Goal: Complete application form

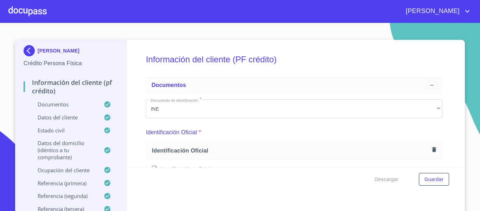
click at [35, 5] on div at bounding box center [27, 11] width 38 height 22
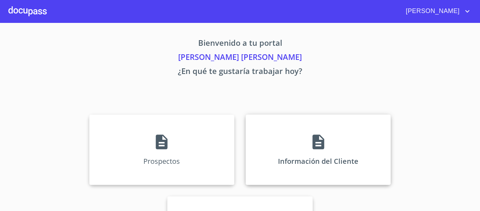
click at [315, 156] on p "Información del Cliente" at bounding box center [318, 160] width 80 height 9
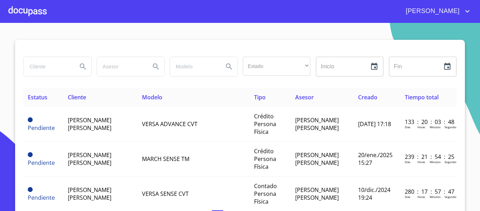
click at [29, 12] on div at bounding box center [27, 11] width 38 height 22
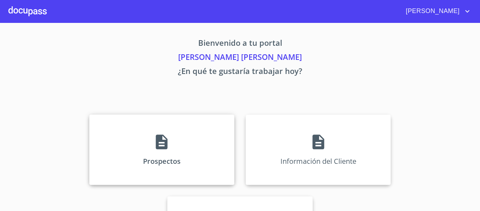
click at [126, 152] on div "Prospectos" at bounding box center [161, 149] width 145 height 70
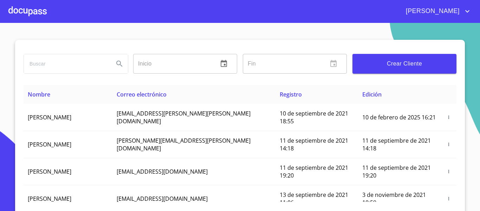
click at [361, 74] on div "Crear Cliente" at bounding box center [405, 63] width 110 height 25
click at [362, 65] on span "Crear Cliente" at bounding box center [404, 64] width 93 height 10
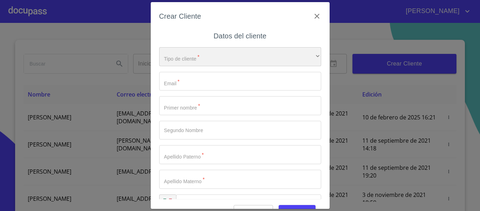
click at [210, 59] on div "​" at bounding box center [240, 56] width 162 height 19
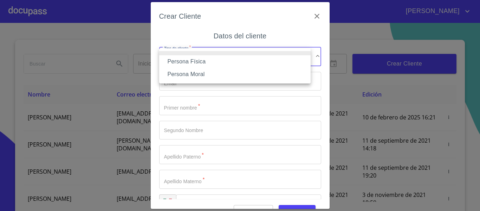
click at [199, 63] on li "Persona Física" at bounding box center [234, 61] width 151 height 13
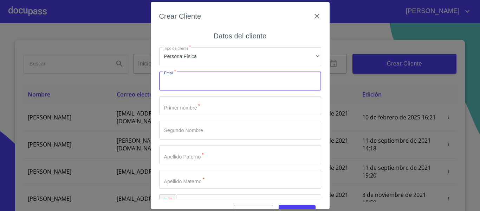
click at [196, 80] on input "Tipo de cliente   *" at bounding box center [240, 81] width 162 height 19
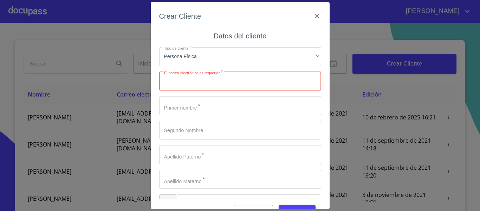
paste input "[EMAIL_ADDRESS][DOMAIN_NAME]"
type input "[EMAIL_ADDRESS][DOMAIN_NAME]"
click at [198, 110] on input "Tipo de cliente   *" at bounding box center [240, 105] width 162 height 19
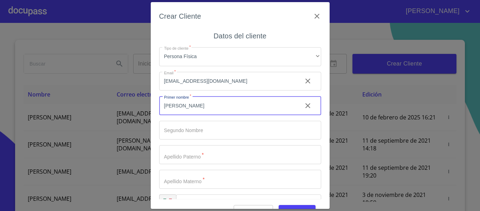
type input "[PERSON_NAME]"
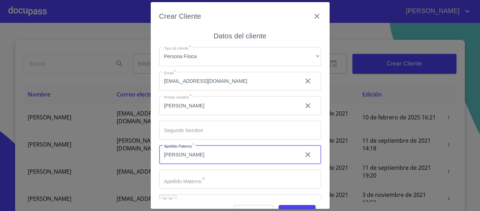
type input "[PERSON_NAME]"
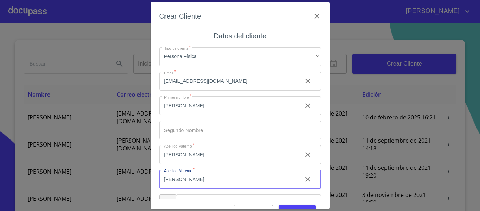
scroll to position [20, 0]
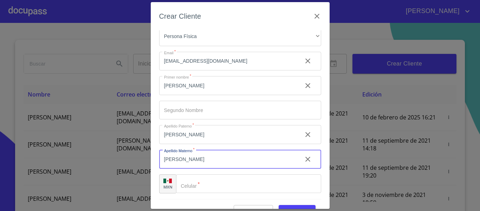
type input "[PERSON_NAME]"
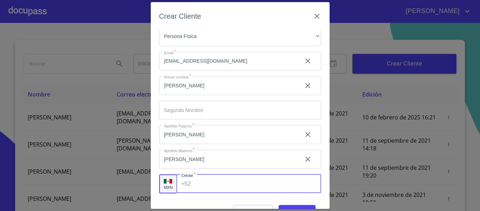
click at [250, 183] on input "Tipo de cliente   *" at bounding box center [257, 183] width 127 height 19
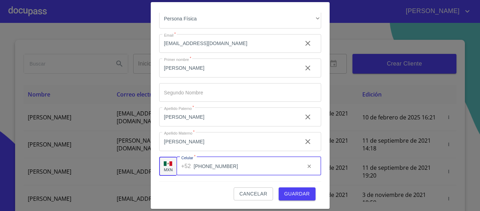
type input "[PHONE_NUMBER]"
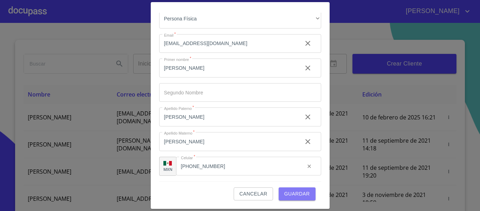
click at [296, 192] on span "Guardar" at bounding box center [297, 193] width 26 height 9
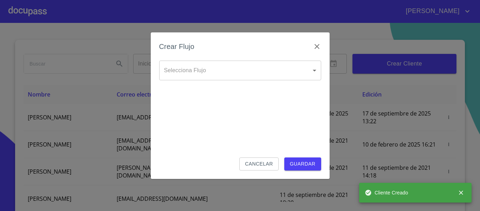
click at [212, 75] on body "[PERSON_NAME] ​ Fin ​ Crear Cliente Nombre Correo electrónico Registro Edición …" at bounding box center [240, 105] width 480 height 211
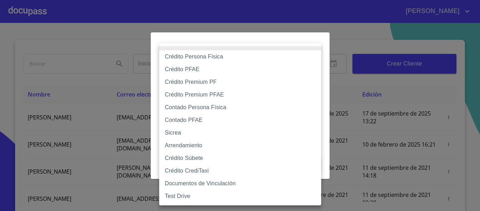
click at [210, 57] on li "Crédito Persona Física" at bounding box center [240, 56] width 162 height 13
type input "6009fb3c7d1714eb8809aa97"
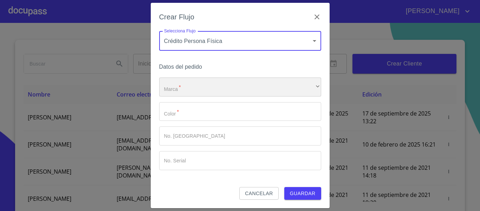
click at [202, 81] on div "​" at bounding box center [240, 86] width 162 height 19
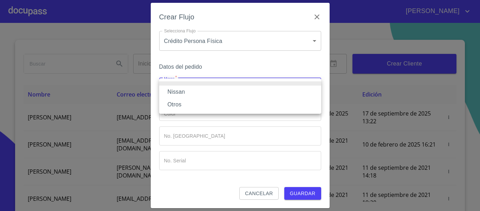
click at [191, 86] on li "Nissan" at bounding box center [240, 91] width 162 height 13
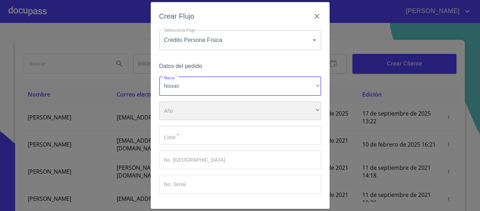
click at [176, 107] on div "​" at bounding box center [240, 110] width 162 height 19
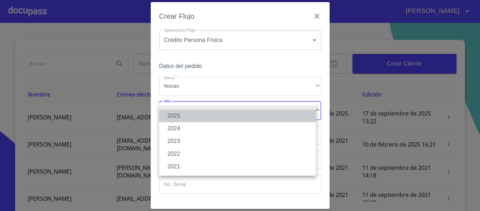
click at [175, 112] on li "2025" at bounding box center [237, 115] width 157 height 13
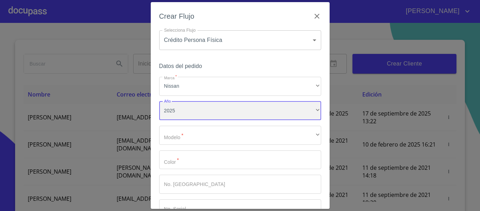
click at [177, 103] on div "2025" at bounding box center [240, 110] width 162 height 19
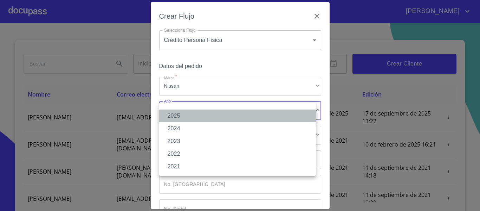
click at [190, 111] on li "2025" at bounding box center [237, 115] width 157 height 13
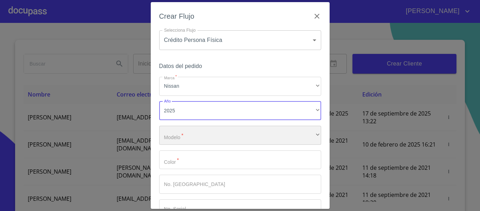
click at [197, 130] on div "​" at bounding box center [240, 134] width 162 height 19
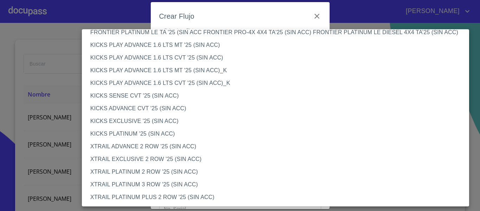
scroll to position [592, 0]
click at [137, 155] on li "XTRAIL EXCLUSIVE 2 ROW '25 (SIN ACC)" at bounding box center [278, 159] width 393 height 13
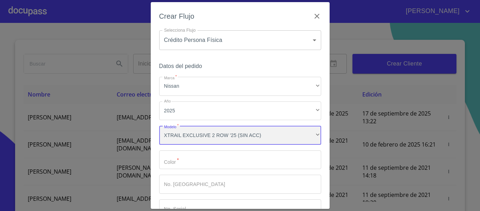
scroll to position [592, 0]
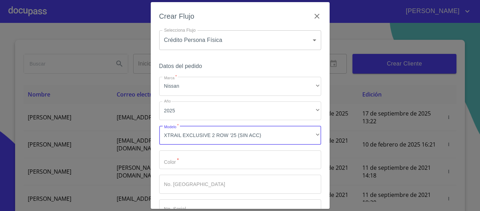
click at [213, 159] on input "Marca   *" at bounding box center [240, 159] width 162 height 19
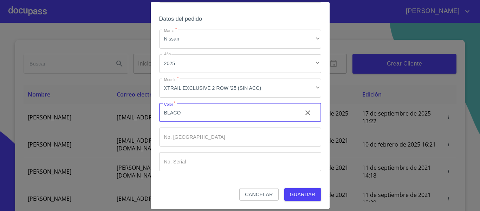
scroll to position [47, 0]
click at [172, 112] on input "BLACO" at bounding box center [227, 112] width 137 height 19
type input "BLANCO"
click at [192, 141] on input "Marca   *" at bounding box center [240, 136] width 162 height 19
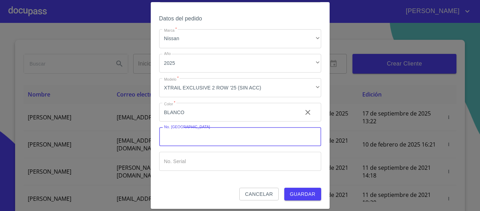
click at [310, 192] on span "Guardar" at bounding box center [303, 193] width 26 height 9
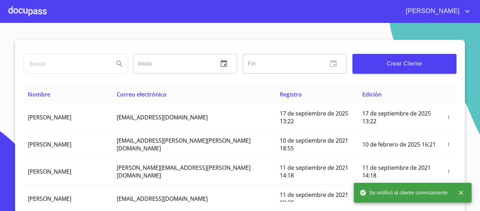
click at [26, 7] on div at bounding box center [27, 11] width 38 height 22
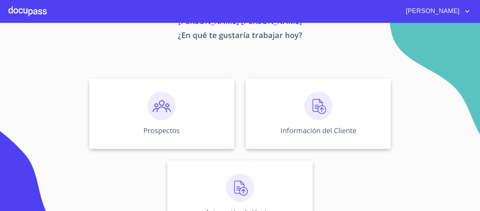
scroll to position [61, 0]
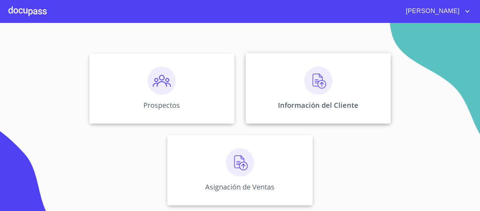
click at [322, 100] on div "Información del Cliente" at bounding box center [318, 88] width 145 height 70
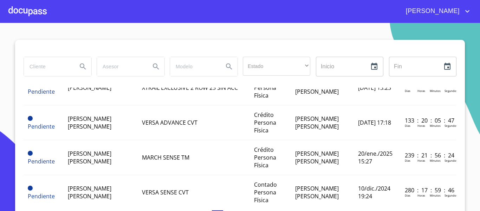
scroll to position [35, 0]
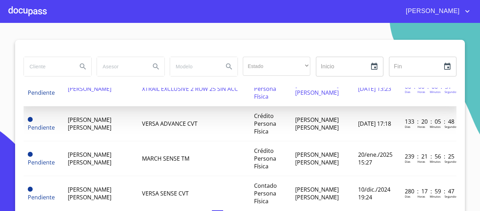
click at [110, 93] on td "[PERSON_NAME]" at bounding box center [101, 88] width 74 height 35
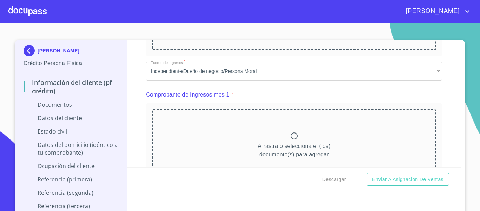
scroll to position [281, 0]
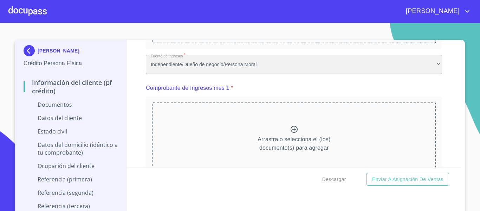
click at [168, 72] on div "Independiente/Dueño de negocio/Persona Moral" at bounding box center [294, 64] width 296 height 19
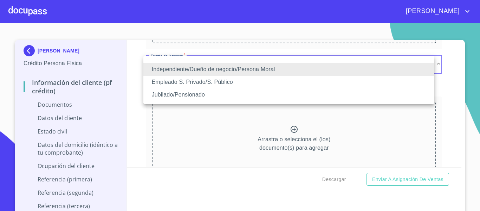
click at [199, 97] on li "Jubilado/Pensionado" at bounding box center [288, 94] width 291 height 13
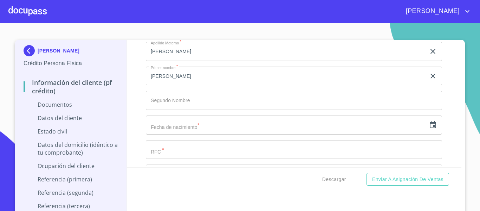
scroll to position [914, 0]
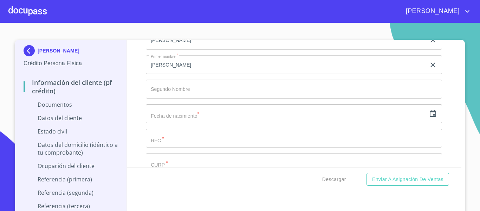
click at [158, 94] on input "Documento de identificación.   *" at bounding box center [294, 88] width 296 height 19
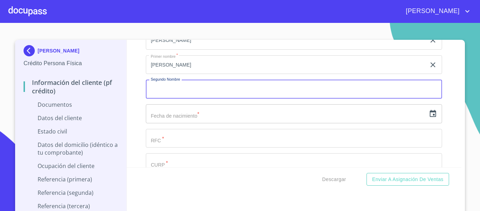
click at [189, 118] on input "text" at bounding box center [286, 113] width 280 height 19
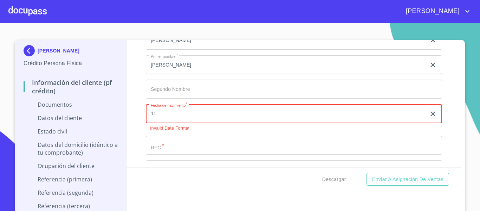
type input "1_"
click at [429, 112] on icon "button" at bounding box center [433, 113] width 8 height 8
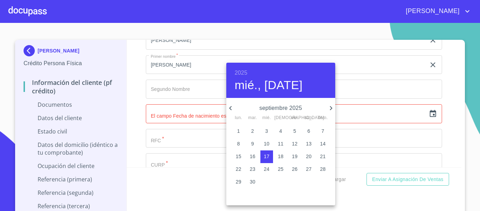
click at [241, 74] on h6 "2025" at bounding box center [241, 73] width 13 height 10
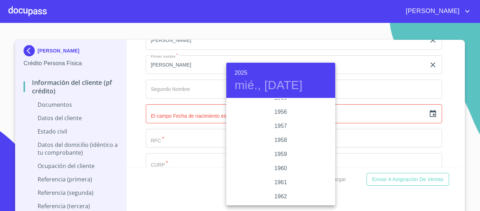
scroll to position [415, 0]
click at [280, 139] on div "1957" at bounding box center [280, 141] width 109 height 14
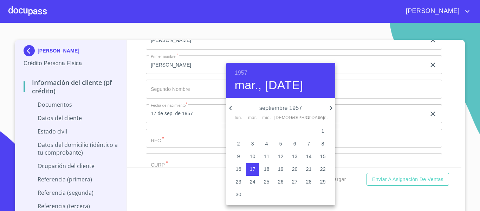
click at [330, 108] on icon "button" at bounding box center [331, 108] width 8 height 8
click at [226, 106] on icon "button" at bounding box center [230, 108] width 8 height 8
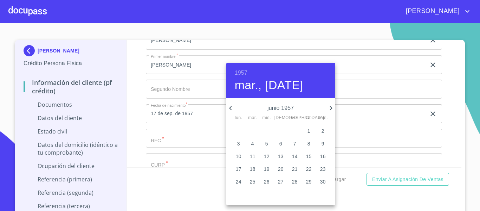
click at [250, 156] on span "11" at bounding box center [252, 156] width 13 height 7
type input "11 de jun. de 1957"
click at [139, 114] on div at bounding box center [240, 105] width 480 height 211
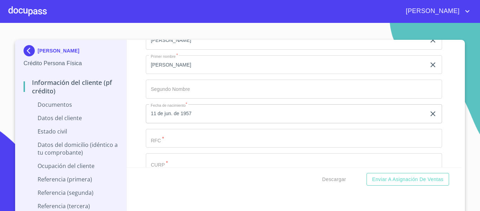
scroll to position [949, 0]
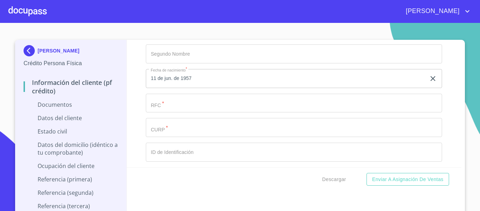
click at [199, 104] on input "Documento de identificación.   *" at bounding box center [294, 102] width 296 height 19
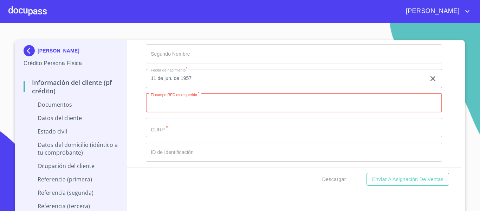
paste input "ROAJ570611"
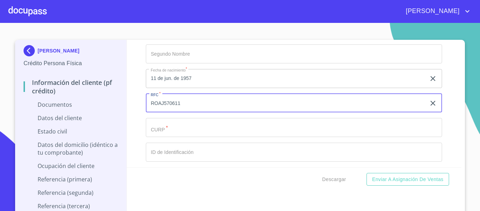
paste input "I29"
type input "ROAJ570611I29"
click at [173, 130] on input "Documento de identificación.   *" at bounding box center [294, 127] width 296 height 19
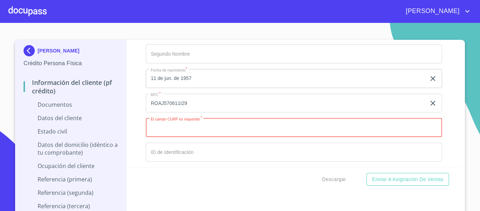
paste input "ROAJ570611HJCDNN03"
type input "ROAJ570611HJCDNN03"
click at [166, 155] on input "Documento de identificación.   *" at bounding box center [294, 151] width 296 height 19
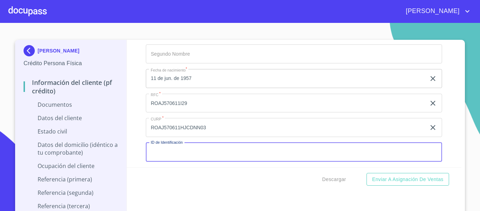
scroll to position [984, 0]
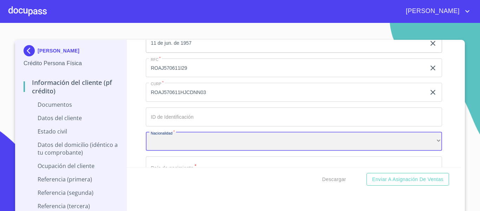
click at [170, 134] on div "​" at bounding box center [294, 141] width 296 height 19
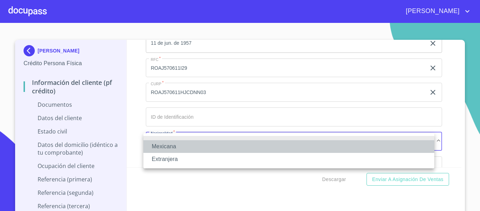
click at [168, 150] on li "Mexicana" at bounding box center [288, 146] width 291 height 13
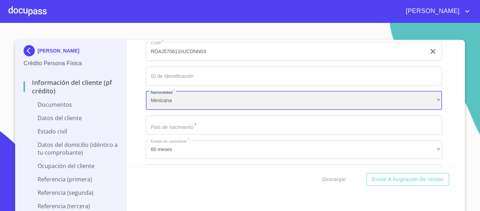
scroll to position [1054, 0]
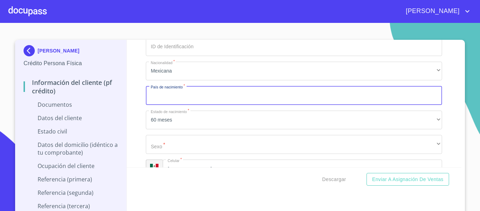
click at [203, 100] on input "Documento de identificación.   *" at bounding box center [294, 95] width 296 height 19
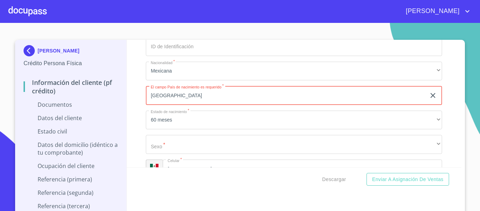
type input "[GEOGRAPHIC_DATA]"
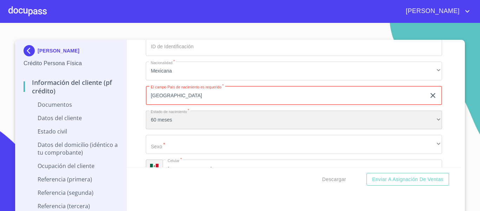
click at [158, 122] on div "60 meses" at bounding box center [294, 119] width 296 height 19
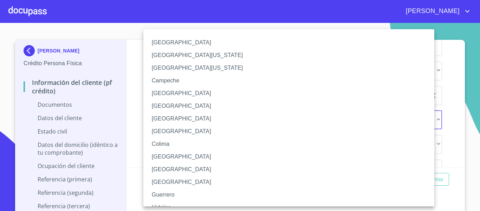
scroll to position [102, 0]
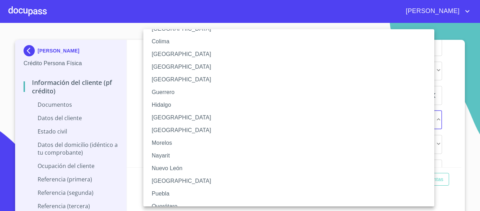
click at [160, 121] on li "[GEOGRAPHIC_DATA]" at bounding box center [291, 117] width 296 height 13
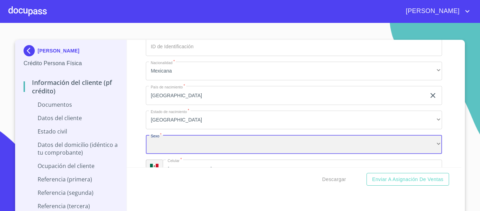
click at [159, 144] on div "​" at bounding box center [294, 144] width 296 height 19
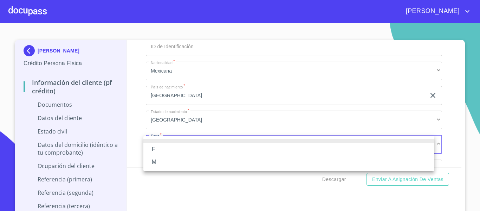
click at [158, 158] on li "M" at bounding box center [288, 161] width 291 height 13
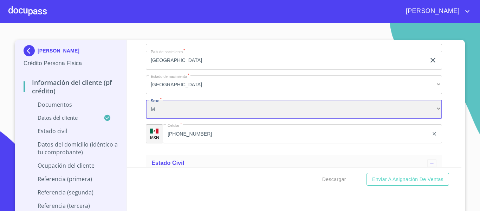
scroll to position [1160, 0]
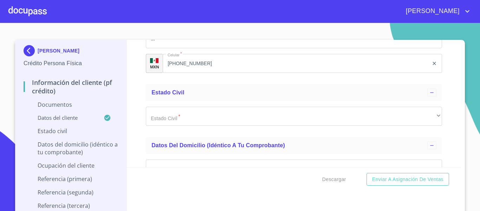
click at [177, 103] on div "Estado Civil   * ​ ​" at bounding box center [294, 116] width 296 height 30
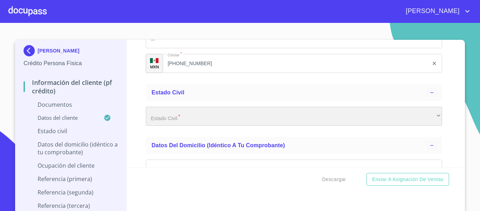
click at [175, 118] on div "​" at bounding box center [294, 115] width 296 height 19
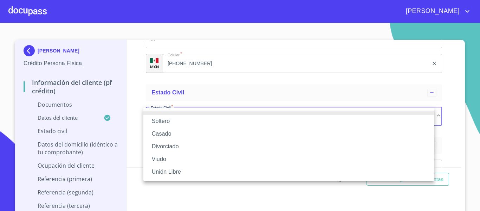
click at [168, 134] on li "Casado" at bounding box center [288, 133] width 291 height 13
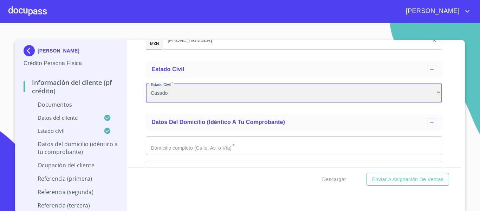
scroll to position [1195, 0]
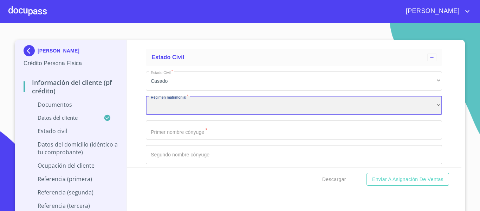
click at [224, 105] on div "​" at bounding box center [294, 105] width 296 height 19
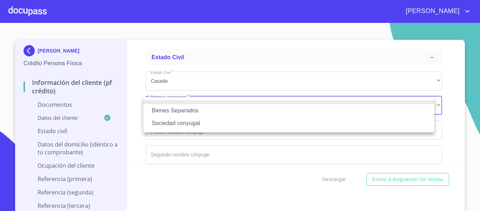
click at [175, 124] on li "Sociedad conyugal" at bounding box center [288, 123] width 291 height 13
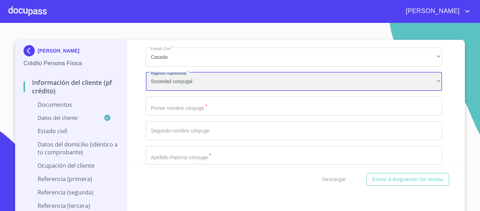
scroll to position [1230, 0]
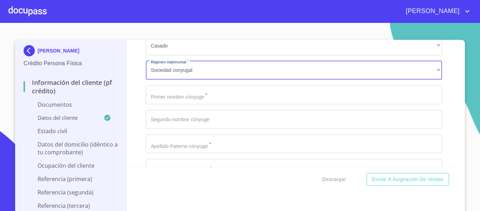
click at [190, 97] on input "Documento de identificación.   *" at bounding box center [294, 94] width 296 height 19
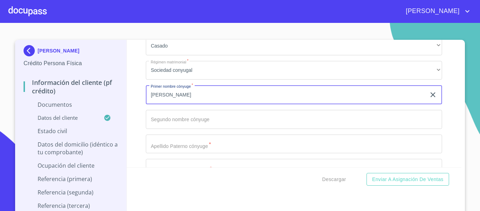
type input "[PERSON_NAME]"
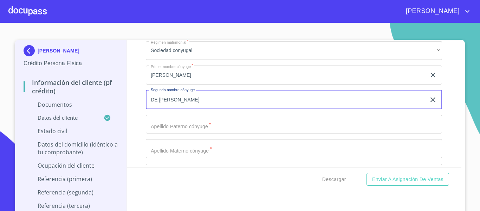
scroll to position [1265, 0]
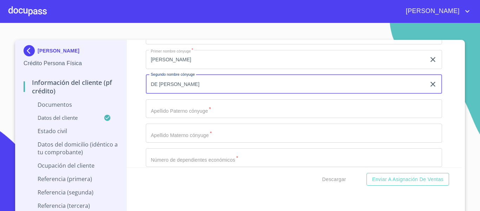
type input "DE [PERSON_NAME]"
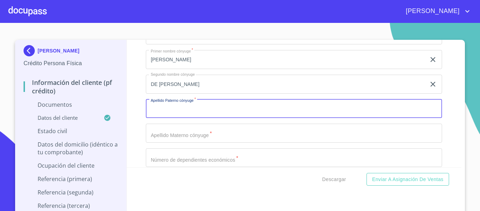
click at [193, 109] on input "Documento de identificación.   *" at bounding box center [294, 108] width 296 height 19
type input "[PERSON_NAME]"
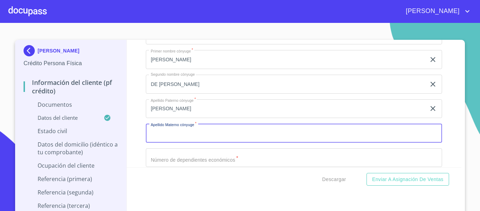
click at [187, 137] on input "Documento de identificación.   *" at bounding box center [294, 132] width 296 height 19
type input "RAMIREZ"
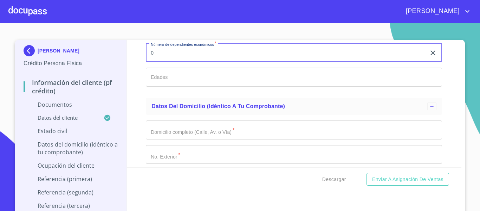
scroll to position [1371, 0]
type input "0"
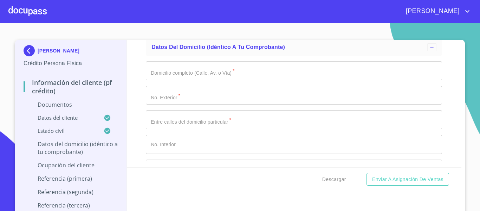
scroll to position [1441, 0]
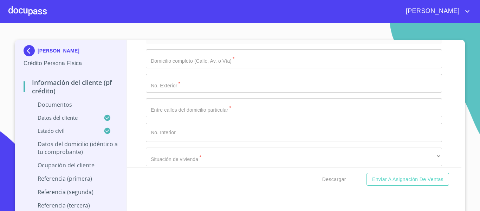
click at [183, 59] on input "Documento de identificación.   *" at bounding box center [294, 58] width 296 height 19
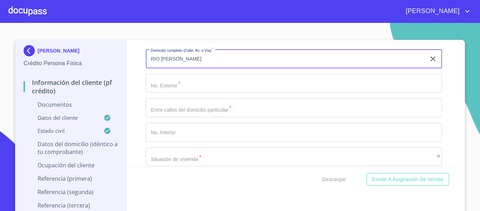
type input "RIO [PERSON_NAME]"
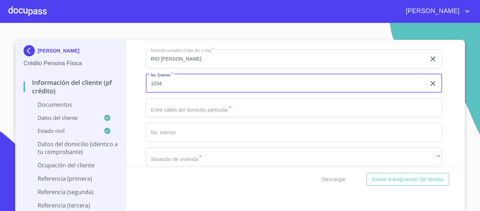
type input "1034"
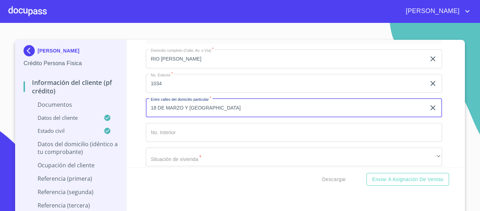
type input "18 DE MARZO Y [GEOGRAPHIC_DATA]"
click at [160, 130] on input "Documento de identificación.   *" at bounding box center [294, 132] width 296 height 19
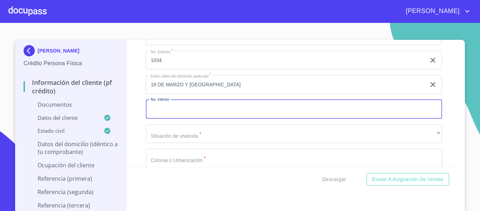
scroll to position [1476, 0]
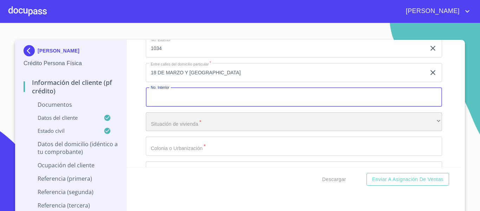
click at [162, 123] on div "​" at bounding box center [294, 121] width 296 height 19
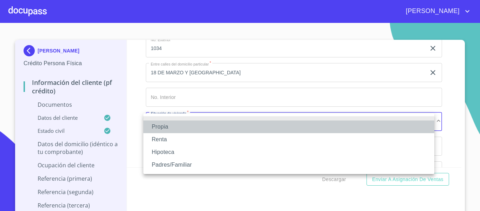
click at [162, 123] on li "Propia" at bounding box center [288, 126] width 291 height 13
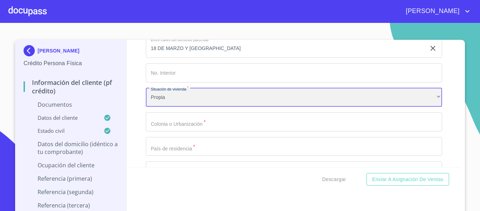
scroll to position [1511, 0]
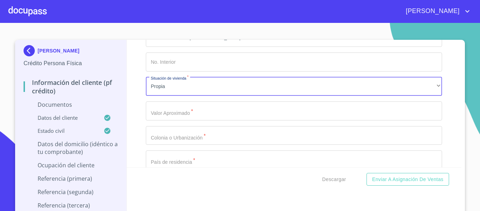
click at [190, 107] on input "Documento de identificación.   *" at bounding box center [294, 110] width 296 height 19
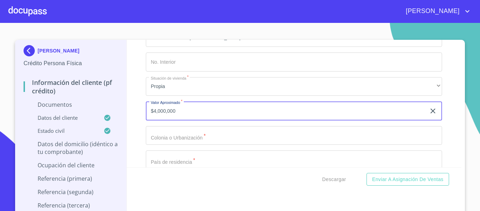
type input "$4,000,000"
click at [177, 145] on div "Domicilio completo (Calle, Av. o Vía)   * RIO [PERSON_NAME] ​ No. Exterior   *…" at bounding box center [294, 122] width 296 height 299
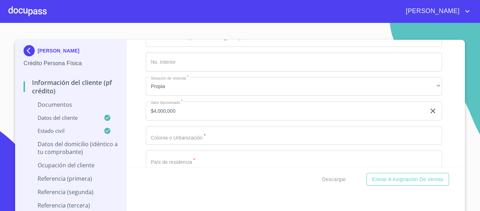
click at [177, 138] on input "Documento de identificación.   *" at bounding box center [294, 135] width 296 height 19
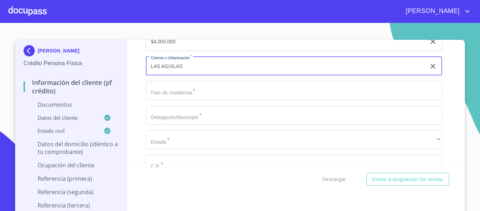
scroll to position [1581, 0]
type input "LAS AGUILAS"
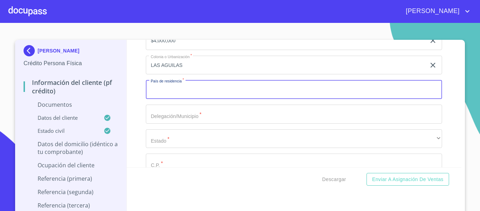
click at [159, 95] on input "Documento de identificación.   *" at bounding box center [294, 89] width 296 height 19
type input "[GEOGRAPHIC_DATA]"
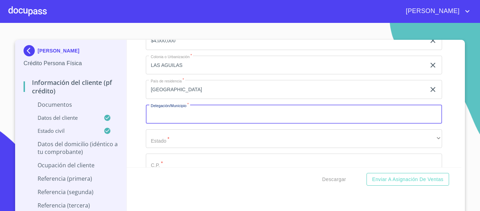
click at [166, 113] on input "Documento de identificación.   *" at bounding box center [294, 113] width 296 height 19
type input "ZAPOPAN"
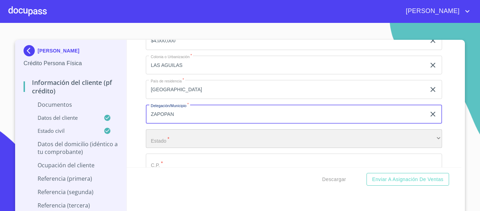
click at [153, 131] on div "​" at bounding box center [294, 138] width 296 height 19
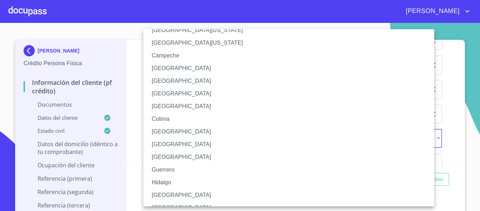
scroll to position [35, 0]
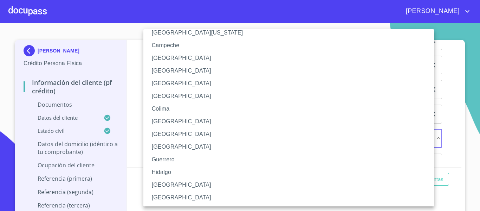
click at [174, 179] on li "[GEOGRAPHIC_DATA]" at bounding box center [291, 184] width 296 height 13
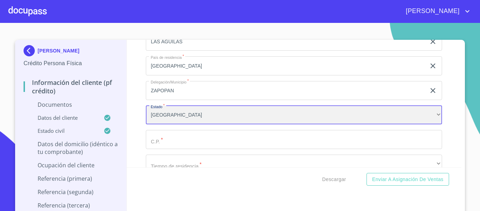
scroll to position [1617, 0]
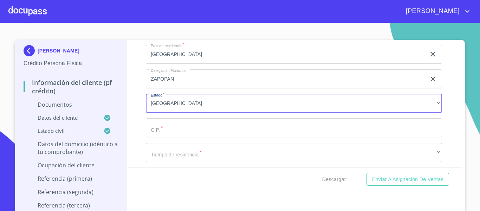
click at [198, 128] on input "Documento de identificación.   *" at bounding box center [294, 127] width 296 height 19
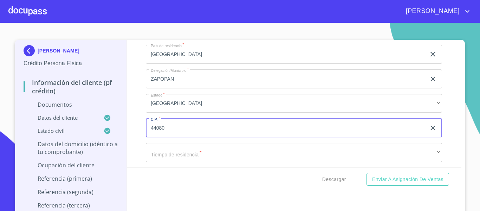
click at [142, 127] on div "Información del cliente (PF crédito) Documentos Documento de identificación.   …" at bounding box center [294, 103] width 335 height 127
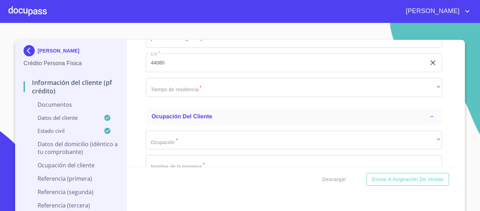
scroll to position [1687, 0]
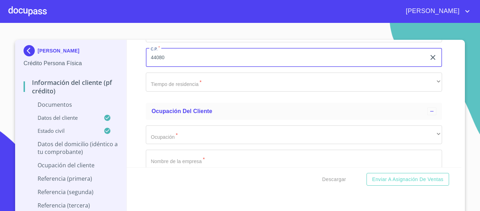
click at [154, 58] on input "44080" at bounding box center [286, 57] width 280 height 19
type input "45080"
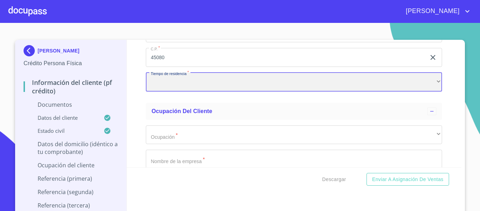
click at [183, 83] on div "​" at bounding box center [294, 81] width 296 height 19
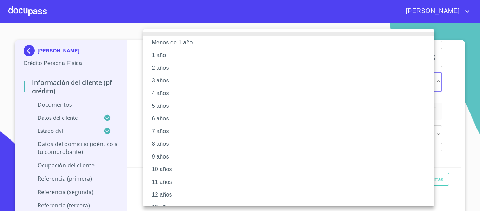
click at [172, 165] on li "10 años" at bounding box center [291, 169] width 296 height 13
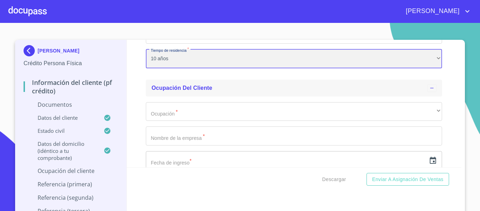
scroll to position [1722, 0]
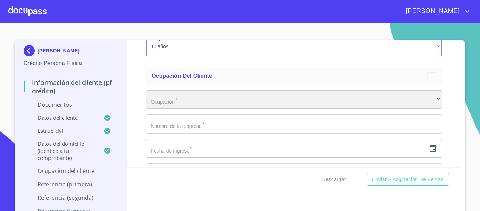
click at [198, 98] on div "​" at bounding box center [294, 99] width 296 height 19
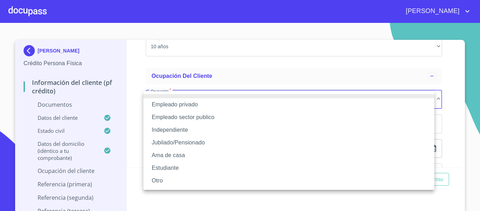
click at [196, 141] on li "Jubilado/Pensionado" at bounding box center [288, 142] width 291 height 13
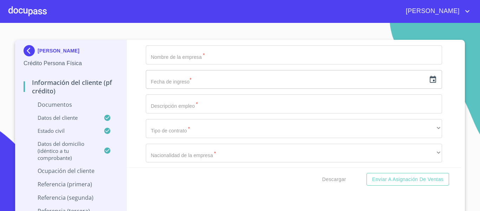
scroll to position [1792, 0]
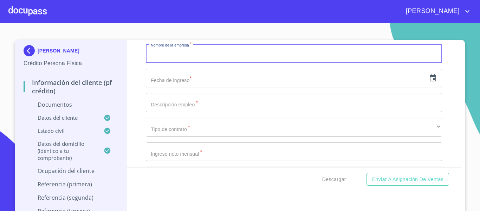
click at [175, 57] on input "Documento de identificación.   *" at bounding box center [294, 53] width 296 height 19
type input "[PERSON_NAME]"
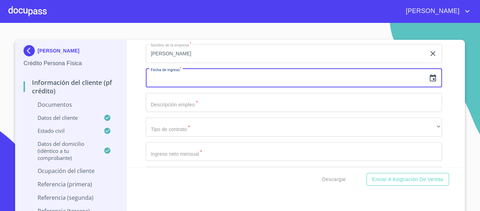
click at [162, 84] on input "text" at bounding box center [286, 78] width 280 height 19
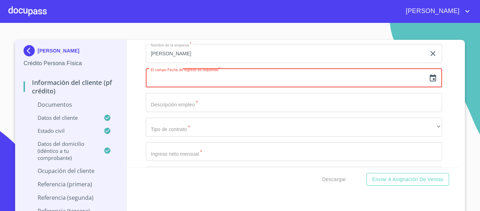
click at [429, 78] on icon "button" at bounding box center [433, 78] width 8 height 8
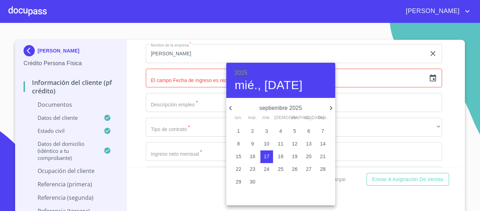
click at [241, 69] on h6 "2025" at bounding box center [241, 73] width 13 height 10
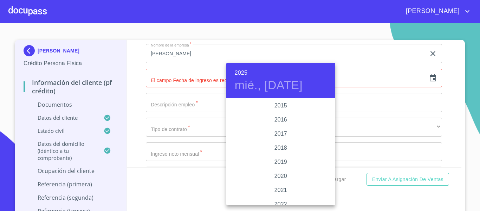
scroll to position [1258, 0]
click at [277, 139] on div "2017" at bounding box center [280, 141] width 109 height 14
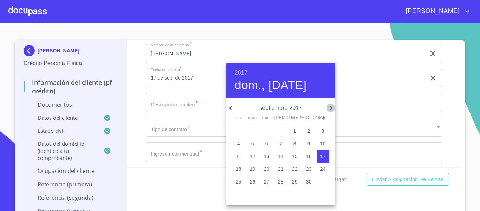
click at [333, 104] on icon "button" at bounding box center [331, 108] width 8 height 8
click at [323, 183] on p "31" at bounding box center [323, 181] width 6 height 7
type input "31 de dic. de 2017"
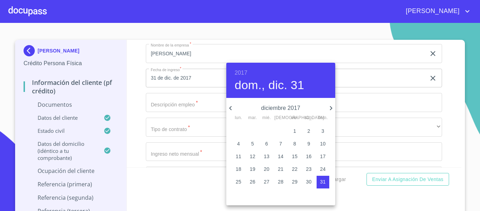
click at [132, 96] on div at bounding box center [240, 105] width 480 height 211
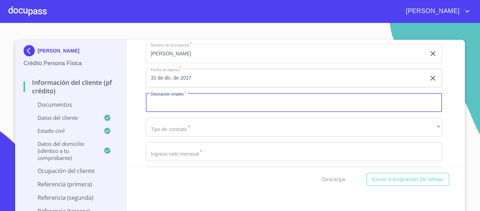
click at [193, 106] on input "Documento de identificación.   *" at bounding box center [294, 102] width 296 height 19
type input "JUBILADO"
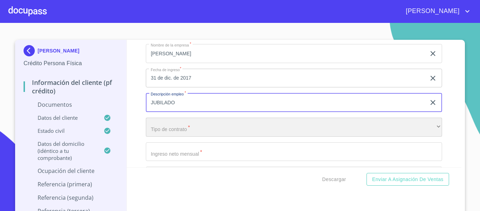
click at [181, 124] on div "​" at bounding box center [294, 126] width 296 height 19
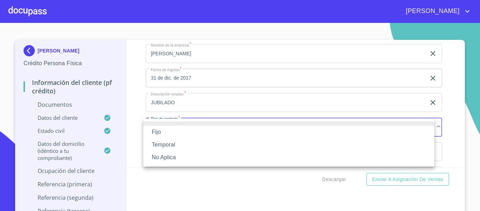
click at [169, 133] on li "Fijo" at bounding box center [288, 131] width 291 height 13
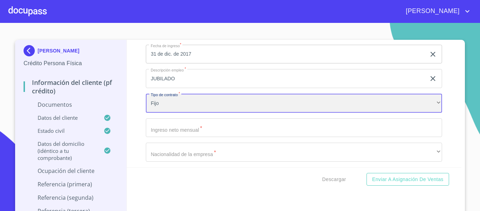
scroll to position [1827, 0]
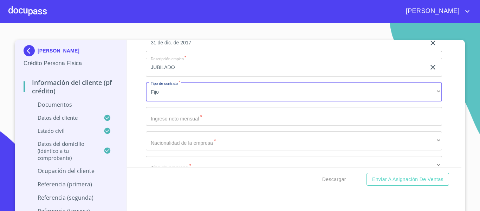
click at [173, 114] on input "Documento de identificación.   *" at bounding box center [294, 116] width 296 height 19
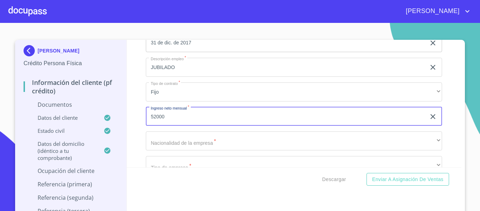
type input "52000"
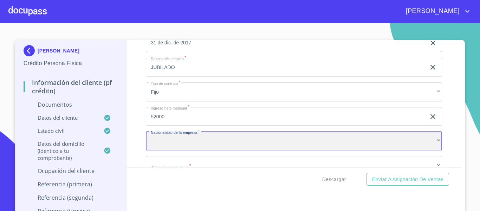
click at [176, 140] on div "​" at bounding box center [294, 140] width 296 height 19
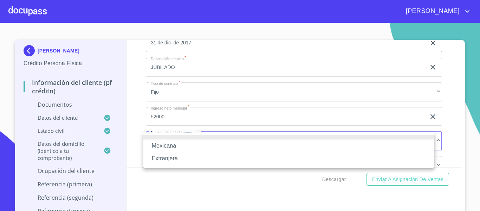
click at [175, 135] on div "Mexicana Extranjera" at bounding box center [240, 105] width 480 height 211
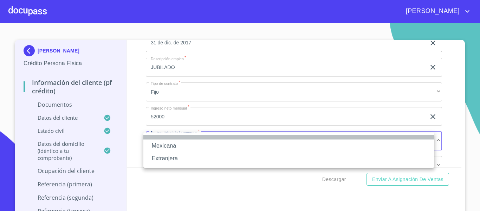
click at [174, 138] on li at bounding box center [288, 137] width 291 height 4
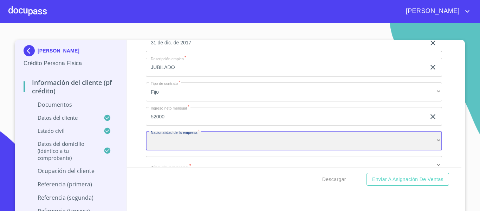
click at [174, 141] on div "​" at bounding box center [294, 140] width 296 height 19
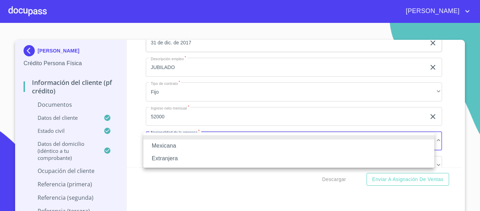
click at [173, 146] on li "Mexicana" at bounding box center [288, 145] width 291 height 13
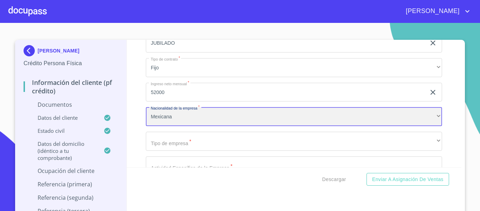
scroll to position [1863, 0]
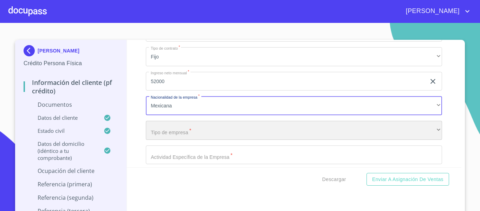
click at [177, 135] on div "​" at bounding box center [294, 130] width 296 height 19
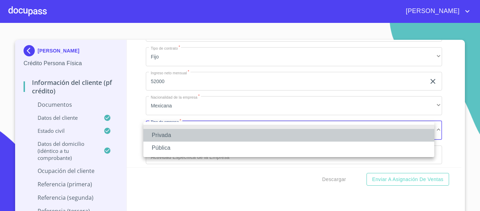
click at [177, 135] on li "Privada" at bounding box center [288, 135] width 291 height 13
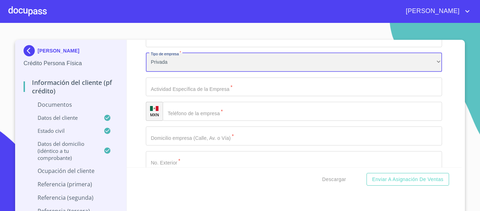
scroll to position [1933, 0]
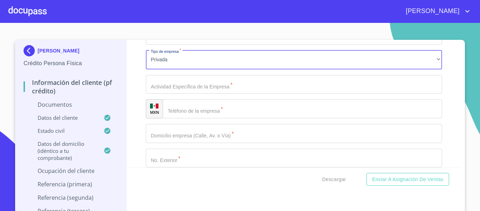
click at [186, 88] on input "Documento de identificación.   *" at bounding box center [294, 84] width 296 height 19
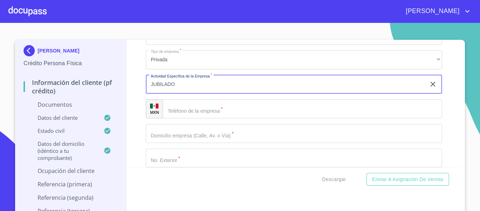
type input "JUBILADO"
click at [184, 110] on input "Documento de identificación.   *" at bounding box center [302, 108] width 279 height 19
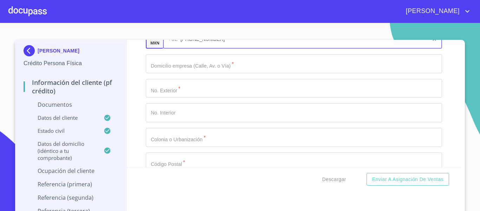
scroll to position [2003, 0]
type input "[PHONE_NUMBER]"
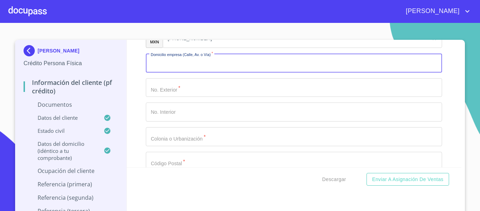
click at [170, 64] on input "Documento de identificación.   *" at bounding box center [294, 62] width 296 height 19
type input "R"
type input "RIO [PERSON_NAME]"
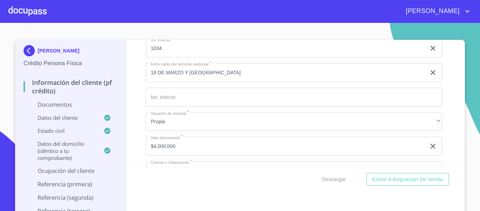
scroll to position [1441, 0]
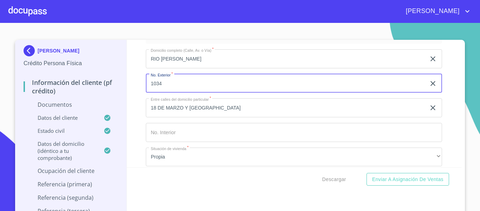
drag, startPoint x: 162, startPoint y: 81, endPoint x: 136, endPoint y: 91, distance: 27.6
click at [136, 91] on div "Información del cliente (PF crédito) Documentos Documento de identificación.   …" at bounding box center [294, 103] width 335 height 127
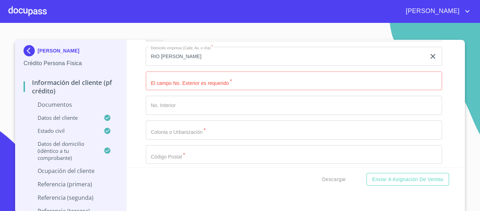
scroll to position [2003, 0]
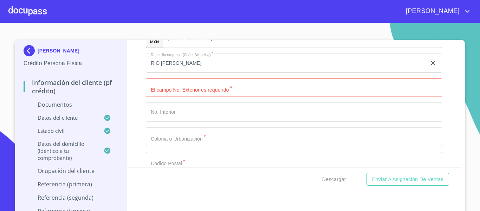
click at [162, 89] on input "Documento de identificación.   *" at bounding box center [294, 87] width 296 height 19
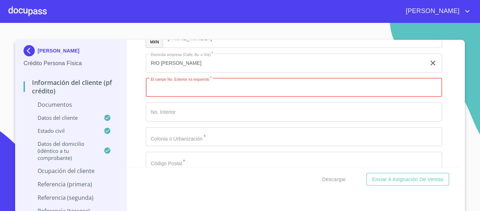
paste input "1034"
type input "1034"
click at [220, 114] on input "Documento de identificación.   *" at bounding box center [294, 111] width 296 height 19
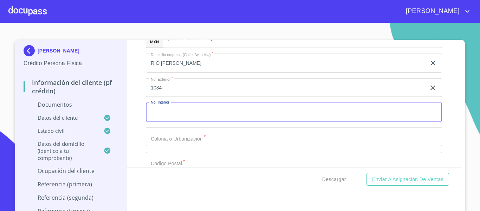
scroll to position [2038, 0]
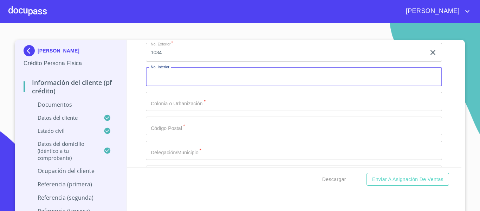
click at [225, 106] on input "Documento de identificación.   *" at bounding box center [294, 101] width 296 height 19
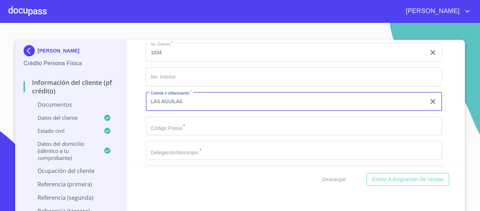
type input "LAS AGUILAS"
click at [194, 130] on input "Documento de identificación.   *" at bounding box center [294, 125] width 296 height 19
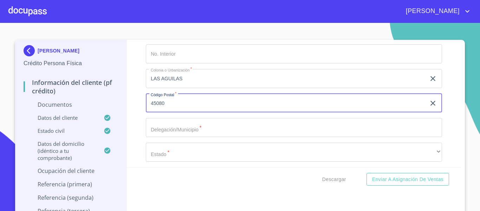
scroll to position [2073, 0]
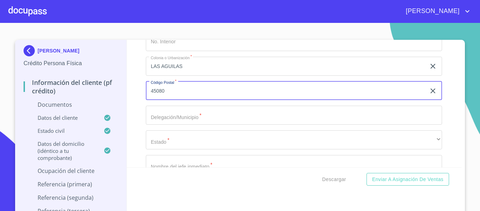
type input "45080"
click at [192, 117] on input "Documento de identificación.   *" at bounding box center [294, 114] width 296 height 19
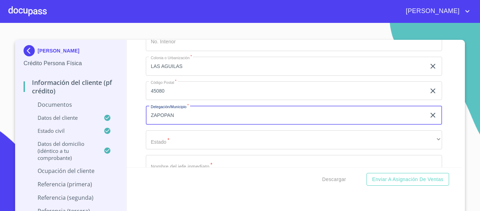
type input "ZAPOPAN"
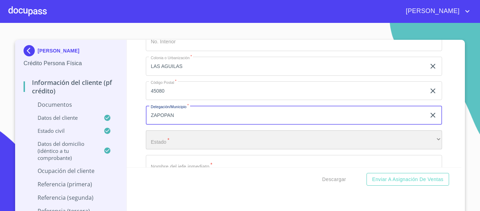
click at [189, 141] on div "​" at bounding box center [294, 139] width 296 height 19
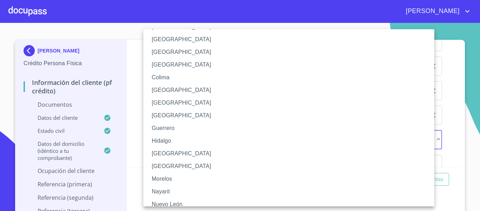
scroll to position [70, 0]
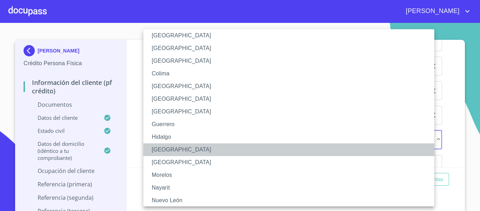
click at [168, 150] on li "[GEOGRAPHIC_DATA]" at bounding box center [291, 149] width 296 height 13
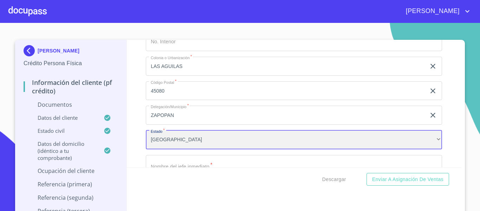
scroll to position [2109, 0]
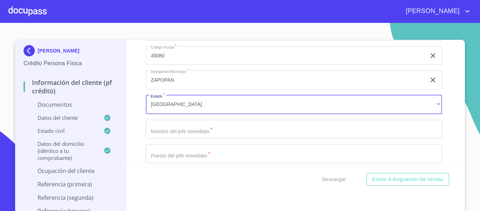
click at [171, 125] on input "Documento de identificación.   *" at bounding box center [294, 128] width 296 height 19
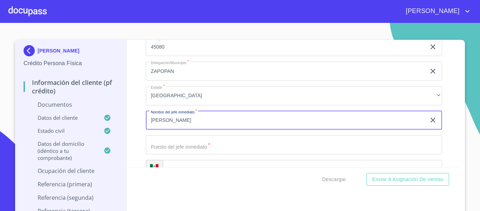
scroll to position [2144, 0]
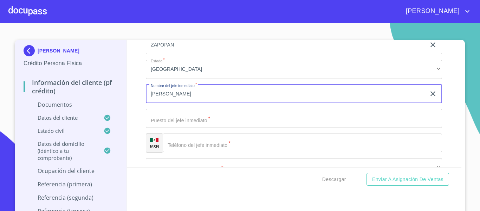
type input "[PERSON_NAME]"
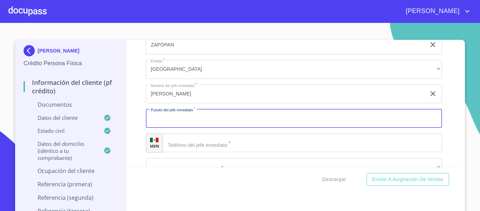
click at [174, 122] on input "Documento de identificación.   *" at bounding box center [294, 118] width 296 height 19
type input "DUEÑOS"
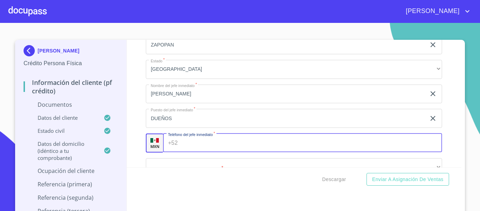
click at [182, 138] on input "Documento de identificación.   *" at bounding box center [312, 142] width 262 height 19
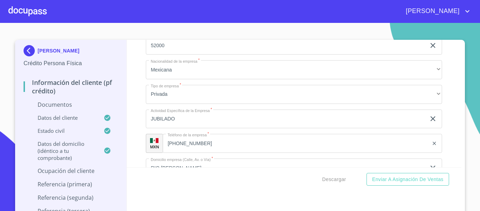
scroll to position [1898, 0]
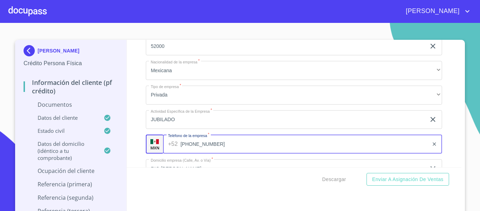
drag, startPoint x: 201, startPoint y: 143, endPoint x: 156, endPoint y: 148, distance: 45.9
click at [156, 148] on div "MXN Teléfono de la empresa   * [PHONE_NUMBER] ​" at bounding box center [294, 143] width 296 height 19
drag, startPoint x: 212, startPoint y: 145, endPoint x: 170, endPoint y: 144, distance: 41.5
click at [170, 144] on div "[PHONE_NUMBER] ​" at bounding box center [302, 143] width 279 height 19
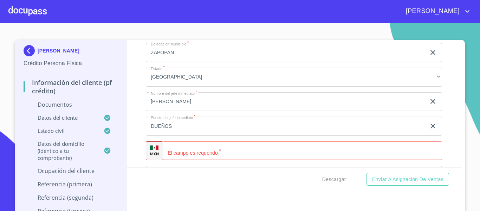
scroll to position [2144, 0]
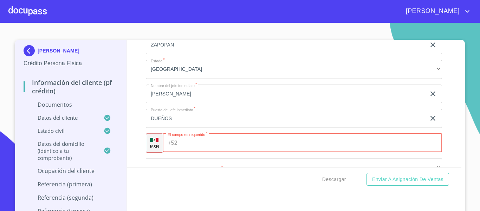
click at [177, 145] on div "+52 ​" at bounding box center [302, 142] width 279 height 19
paste input "[PHONE_NUMBER]"
type input "[PHONE_NUMBER]"
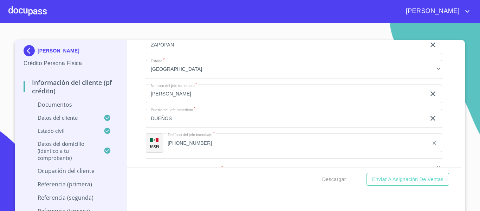
click at [134, 139] on div "Información del cliente (PF crédito) Documentos Documento de identificación.   …" at bounding box center [294, 103] width 335 height 127
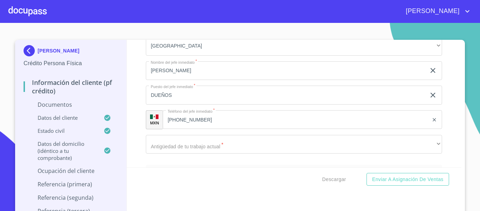
scroll to position [2179, 0]
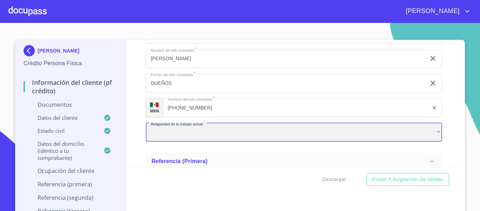
click at [174, 133] on div "​" at bounding box center [294, 132] width 296 height 19
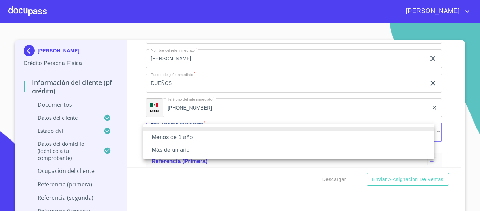
click at [161, 151] on li "Más de un año" at bounding box center [288, 149] width 291 height 13
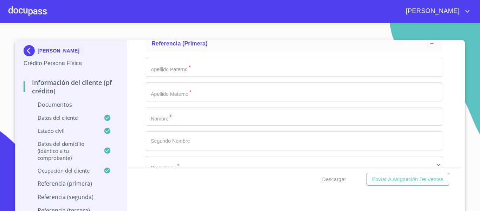
scroll to position [2284, 0]
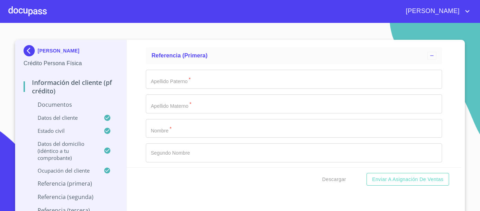
click at [172, 82] on input "Documento de identificación.   *" at bounding box center [294, 79] width 296 height 19
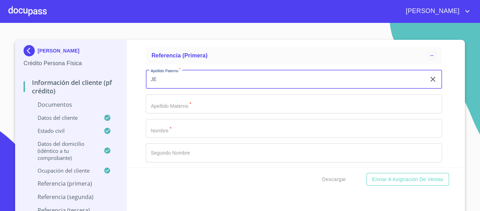
type input "J"
drag, startPoint x: 185, startPoint y: 79, endPoint x: 132, endPoint y: 79, distance: 52.4
click at [132, 79] on div "Información del cliente (PF crédito) Documentos Documento de identificación.   …" at bounding box center [294, 103] width 335 height 127
type input "T"
type input "[PERSON_NAME]"
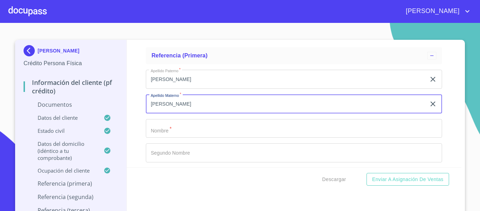
type input "[PERSON_NAME]"
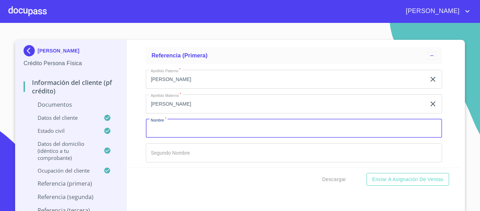
click at [183, 131] on input "Documento de identificación.   *" at bounding box center [294, 128] width 296 height 19
paste input "[PERSON_NAME]"
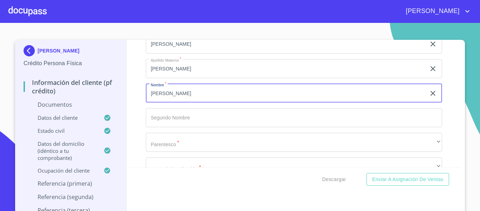
type input "[PERSON_NAME]"
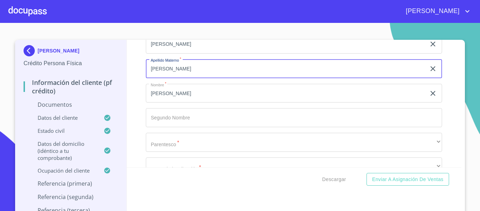
click at [155, 72] on input "[PERSON_NAME]" at bounding box center [286, 68] width 280 height 19
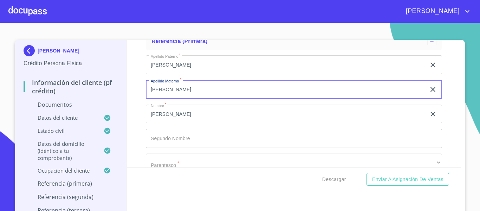
scroll to position [2284, 0]
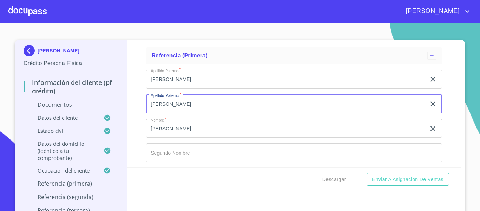
type input "[PERSON_NAME]"
click at [202, 129] on input "[PERSON_NAME]" at bounding box center [286, 128] width 280 height 19
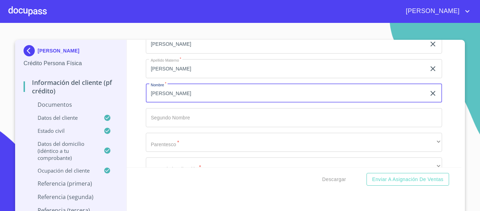
scroll to position [2355, 0]
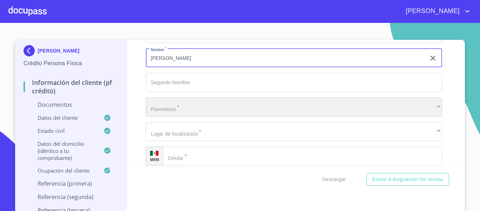
click at [207, 115] on div "​" at bounding box center [294, 106] width 296 height 19
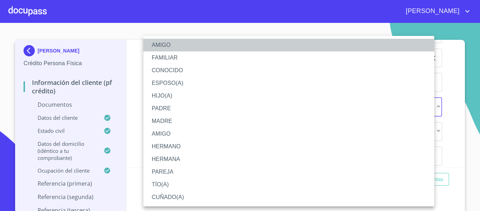
click at [207, 42] on li "AMIGO" at bounding box center [288, 45] width 291 height 13
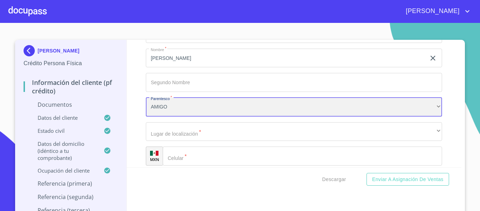
click at [179, 106] on div "AMIGO" at bounding box center [294, 106] width 296 height 19
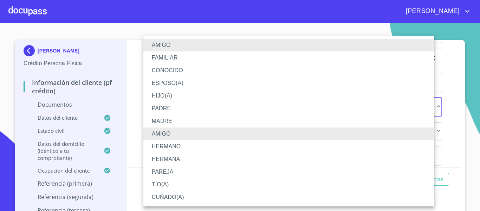
click at [186, 57] on li "FAMILIAR" at bounding box center [288, 57] width 291 height 13
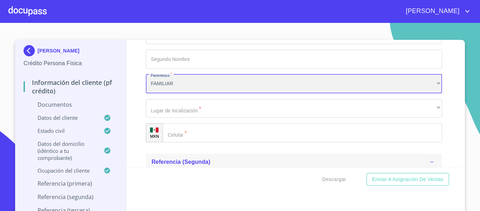
scroll to position [2390, 0]
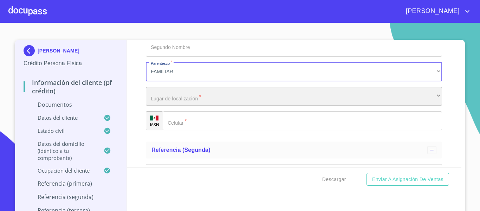
click at [181, 96] on div "​" at bounding box center [294, 96] width 296 height 19
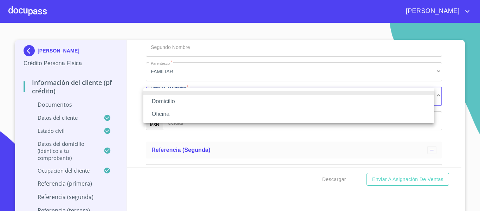
click at [175, 99] on li "Domicilio" at bounding box center [288, 101] width 291 height 13
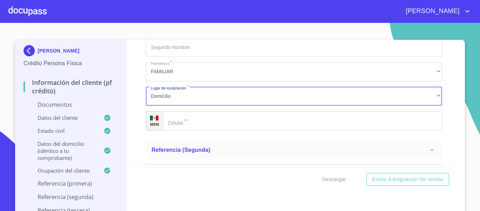
click at [209, 120] on input "Documento de identificación.   *" at bounding box center [302, 120] width 279 height 19
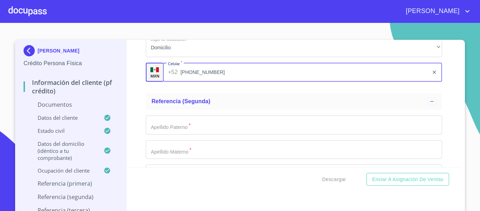
scroll to position [2460, 0]
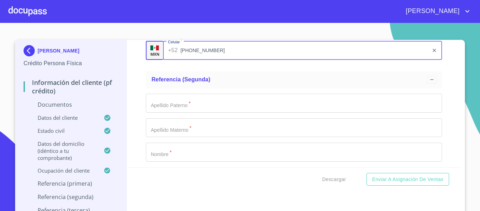
type input "[PHONE_NUMBER]"
click at [198, 103] on input "Documento de identificación.   *" at bounding box center [294, 102] width 296 height 19
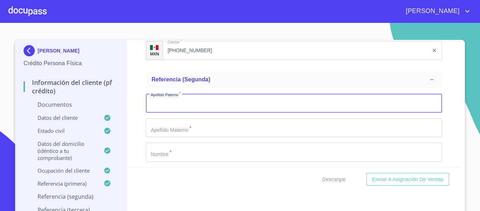
click at [182, 153] on input "Documento de identificación.   *" at bounding box center [294, 151] width 296 height 19
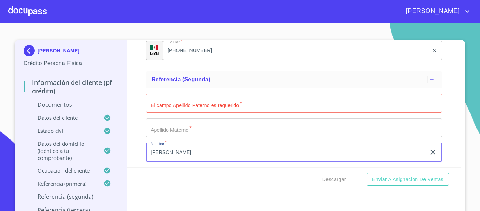
type input "[PERSON_NAME]"
click at [175, 101] on input "Documento de identificación.   *" at bounding box center [294, 102] width 296 height 19
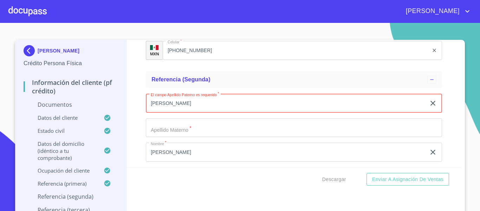
type input "[PERSON_NAME]"
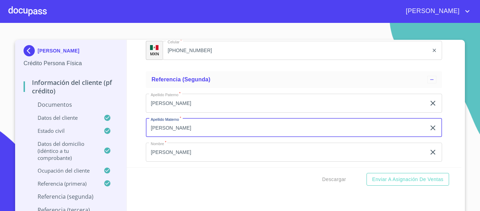
scroll to position [2530, 0]
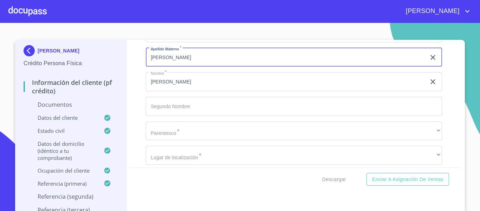
type input "[PERSON_NAME]"
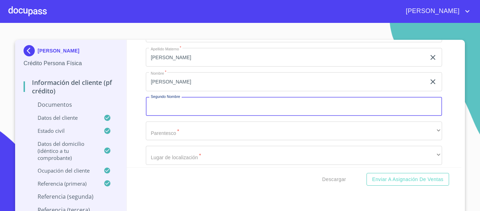
click at [176, 103] on input "Documento de identificación.   *" at bounding box center [294, 106] width 296 height 19
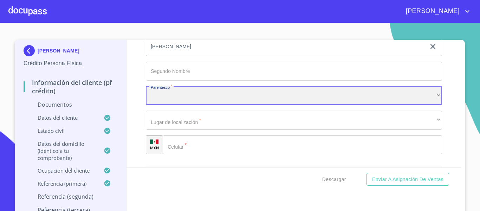
click at [180, 98] on div "​" at bounding box center [294, 95] width 296 height 19
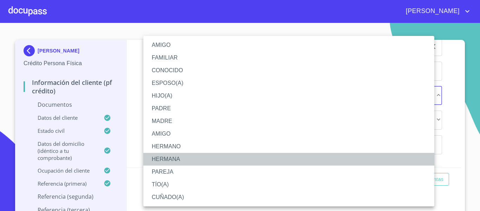
click at [170, 155] on li "HERMANA" at bounding box center [288, 159] width 291 height 13
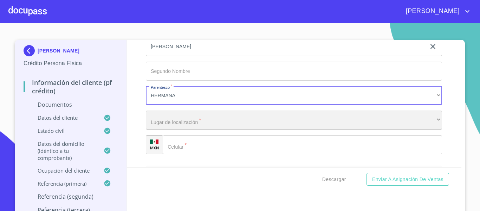
click at [181, 121] on div "​" at bounding box center [294, 119] width 296 height 19
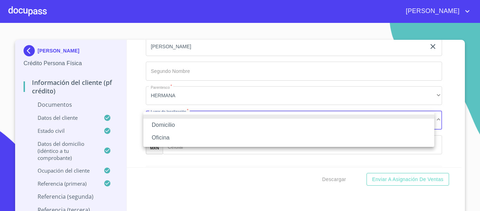
click at [175, 127] on li "Domicilio" at bounding box center [288, 124] width 291 height 13
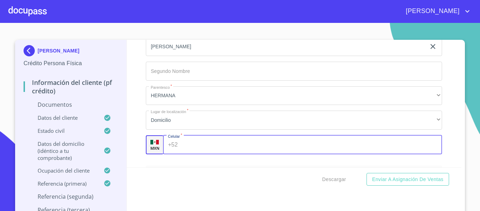
click at [187, 144] on input "Documento de identificación.   *" at bounding box center [312, 144] width 262 height 19
type input "[PHONE_NUMBER]"
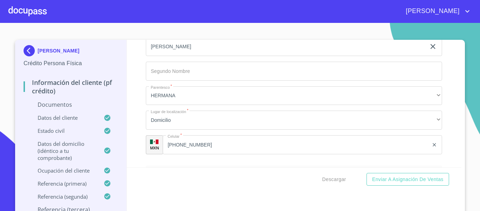
click at [134, 132] on div "Información del cliente (PF crédito) Documentos Documento de identificación.   …" at bounding box center [294, 103] width 335 height 127
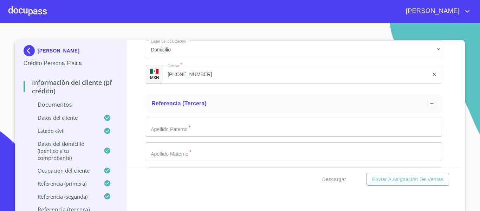
click at [166, 127] on input "Documento de identificación.   *" at bounding box center [294, 126] width 296 height 19
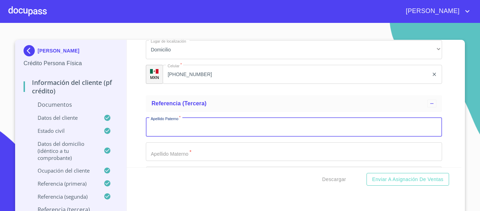
scroll to position [2671, 0]
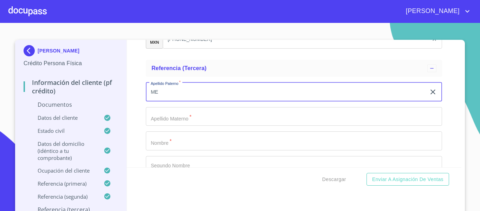
type input "M"
type input "[PERSON_NAME]"
click at [181, 117] on input "Documento de identificación.   *" at bounding box center [294, 116] width 296 height 19
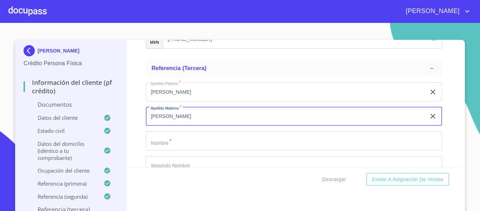
type input "[PERSON_NAME]"
click at [156, 140] on input "Documento de identificación.   *" at bounding box center [294, 140] width 296 height 19
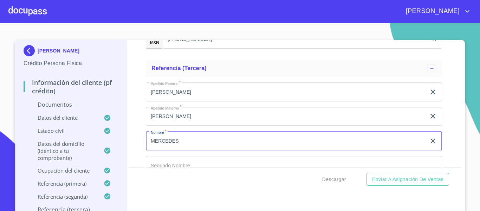
scroll to position [2706, 0]
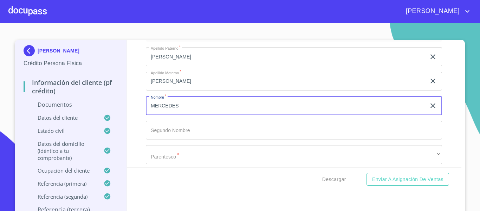
type input "MERCEDES"
click at [172, 131] on input "Documento de identificación.   *" at bounding box center [294, 130] width 296 height 19
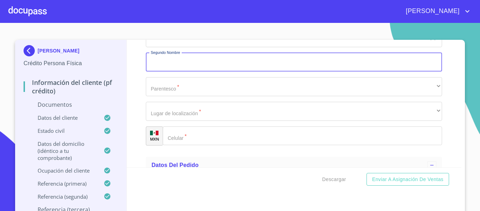
scroll to position [2776, 0]
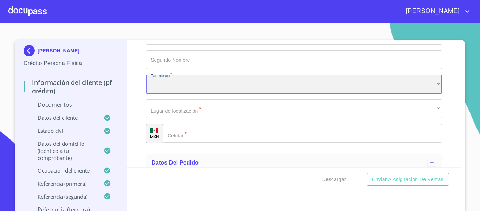
click at [182, 83] on div "​" at bounding box center [294, 84] width 296 height 19
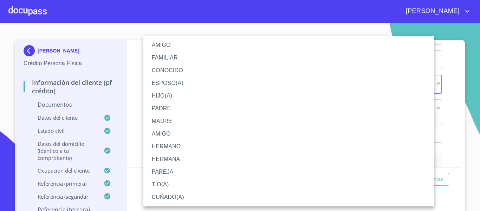
click at [170, 58] on li "FAMILIAR" at bounding box center [288, 57] width 291 height 13
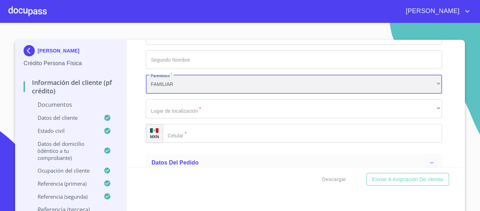
click at [173, 78] on div "FAMILIAR" at bounding box center [294, 84] width 296 height 19
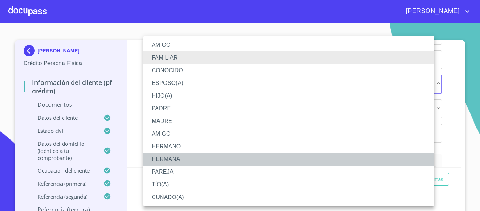
click at [177, 157] on li "HERMANA" at bounding box center [288, 159] width 291 height 13
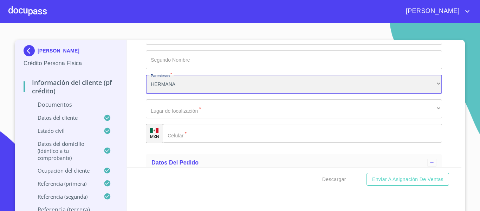
scroll to position [2811, 0]
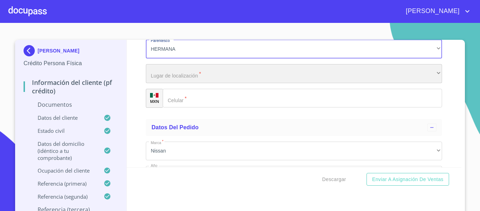
click at [193, 78] on div "​" at bounding box center [294, 73] width 296 height 19
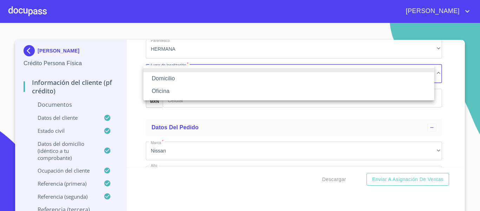
click at [192, 77] on li "Domicilio" at bounding box center [288, 78] width 291 height 13
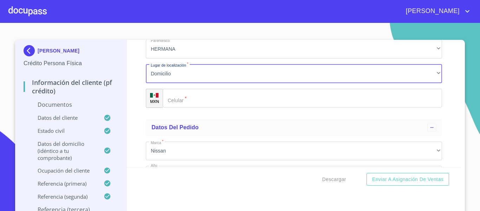
click at [202, 98] on input "Documento de identificación.   *" at bounding box center [302, 98] width 279 height 19
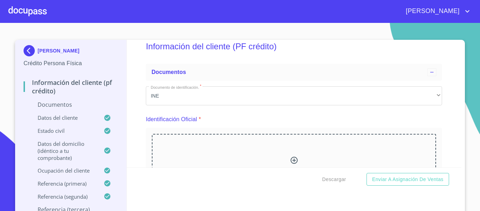
scroll to position [35, 0]
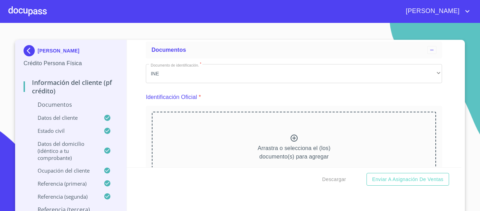
type input "[PHONE_NUMBER]"
click at [291, 139] on icon at bounding box center [294, 138] width 8 height 8
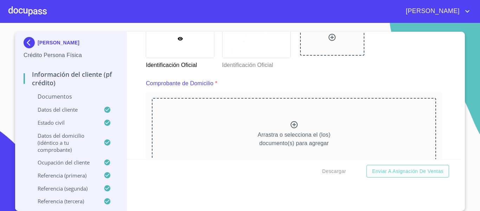
scroll to position [351, 0]
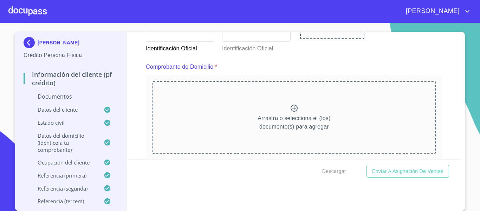
click at [291, 108] on icon at bounding box center [294, 108] width 8 height 8
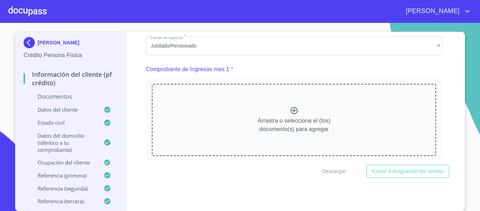
scroll to position [703, 0]
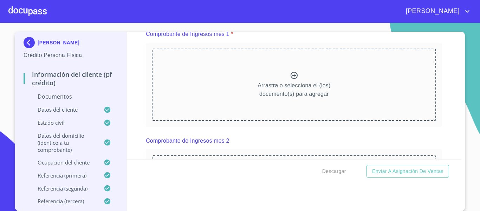
click at [290, 79] on icon at bounding box center [294, 75] width 8 height 8
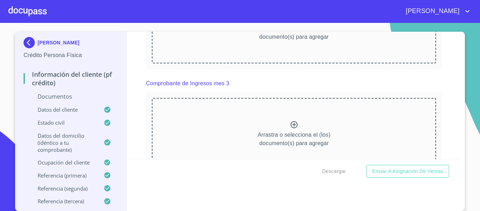
scroll to position [949, 0]
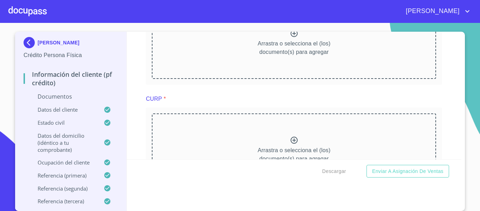
scroll to position [1125, 0]
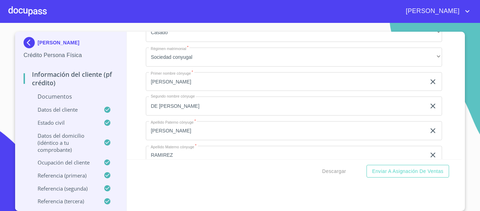
scroll to position [1687, 0]
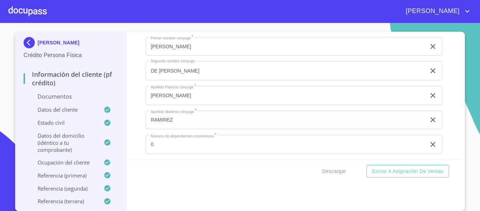
drag, startPoint x: 211, startPoint y: 119, endPoint x: 105, endPoint y: 123, distance: 106.2
click at [105, 123] on div "[PERSON_NAME] Persona Física Información del cliente (PF crédito) Documentos Da…" at bounding box center [238, 121] width 446 height 179
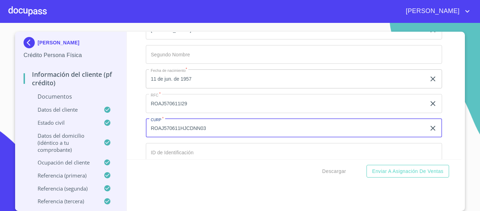
scroll to position [1335, 0]
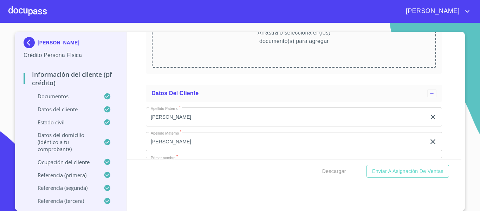
scroll to position [1476, 0]
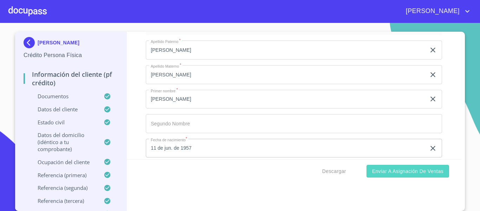
click at [383, 173] on span "Enviar a Asignación de Ventas" at bounding box center [407, 171] width 71 height 9
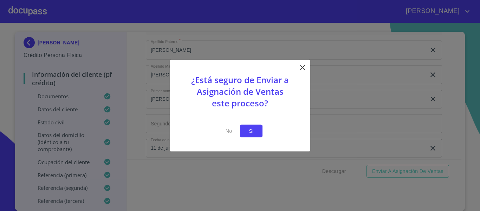
click at [255, 132] on span "Si" at bounding box center [251, 130] width 11 height 9
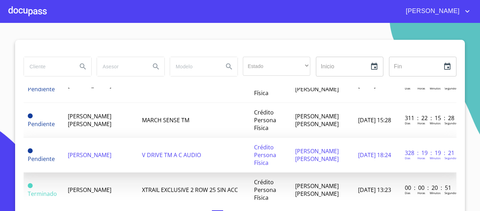
scroll to position [211, 0]
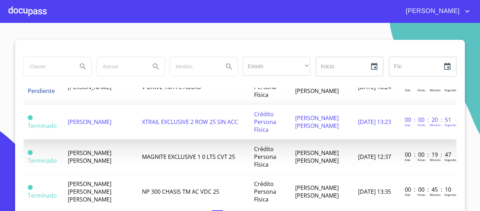
click at [84, 123] on td "[PERSON_NAME]" at bounding box center [101, 121] width 74 height 35
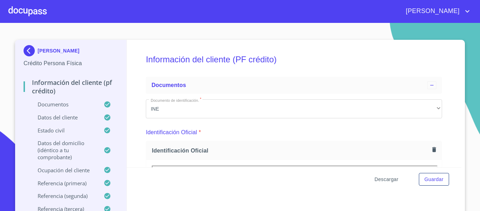
click at [377, 178] on span "Descargar" at bounding box center [387, 179] width 24 height 9
click at [391, 180] on span "Descargar" at bounding box center [387, 179] width 24 height 9
